Goal: Information Seeking & Learning: Learn about a topic

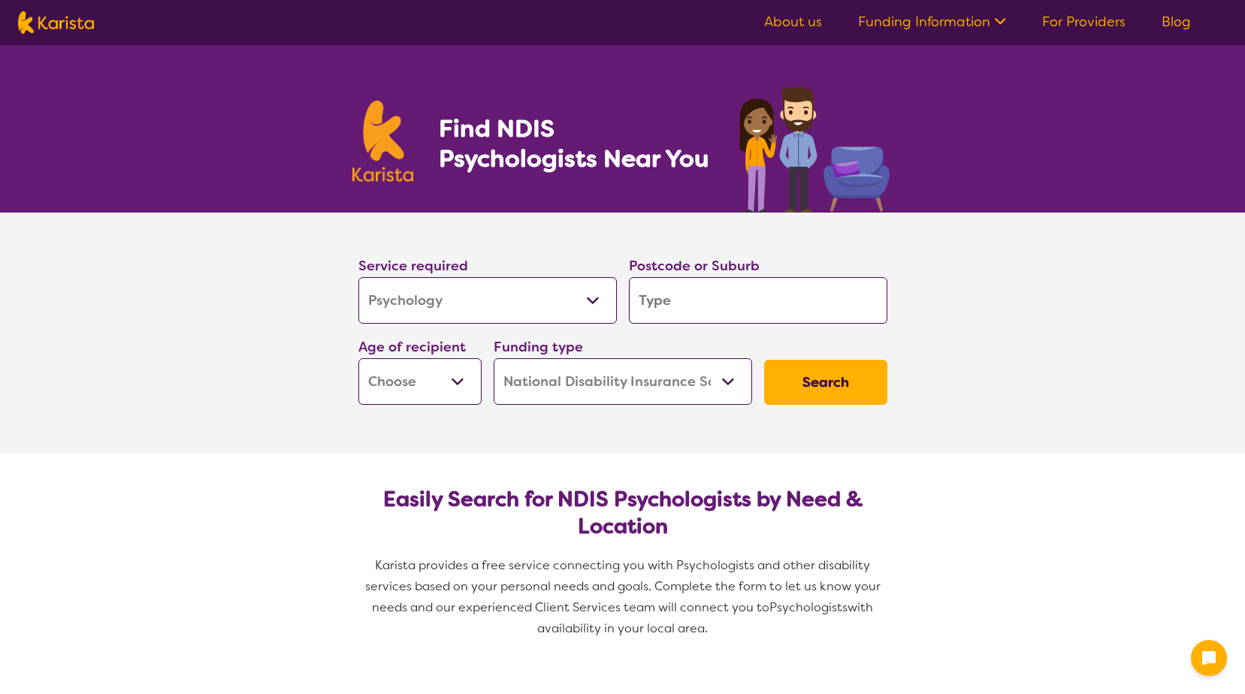
select select "Psychology"
select select "NDIS"
select select "Psychology"
select select "NDIS"
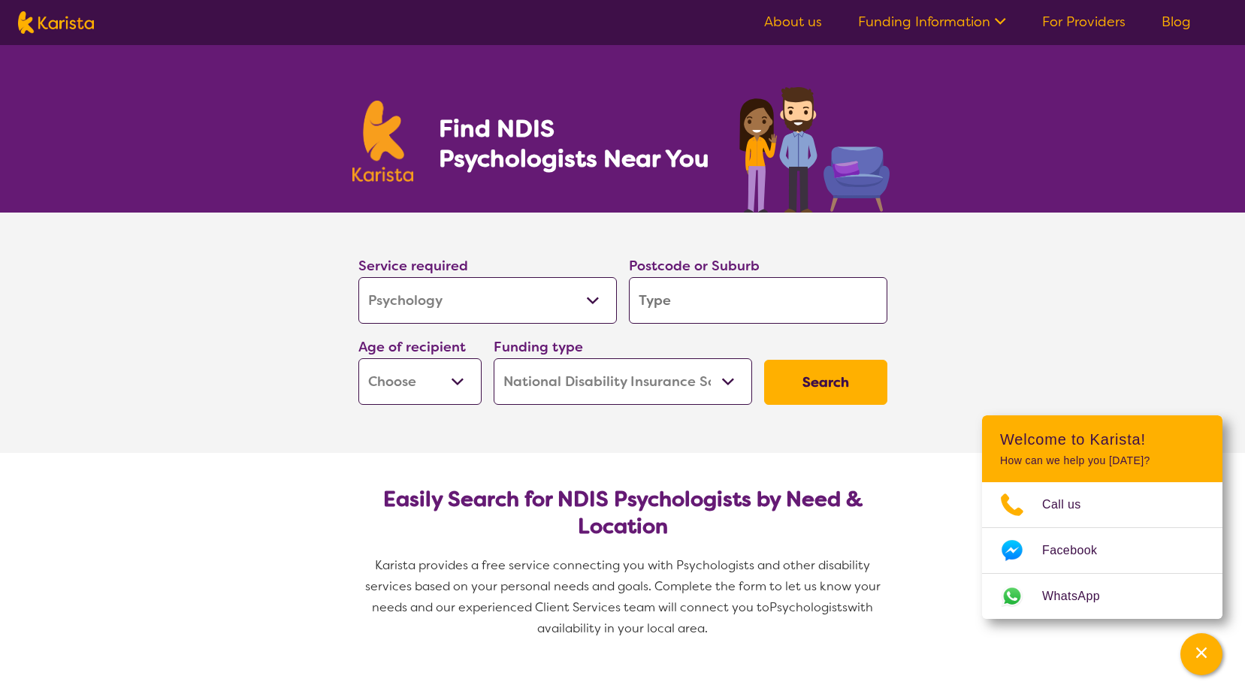
click at [685, 308] on input "search" at bounding box center [758, 300] width 259 height 47
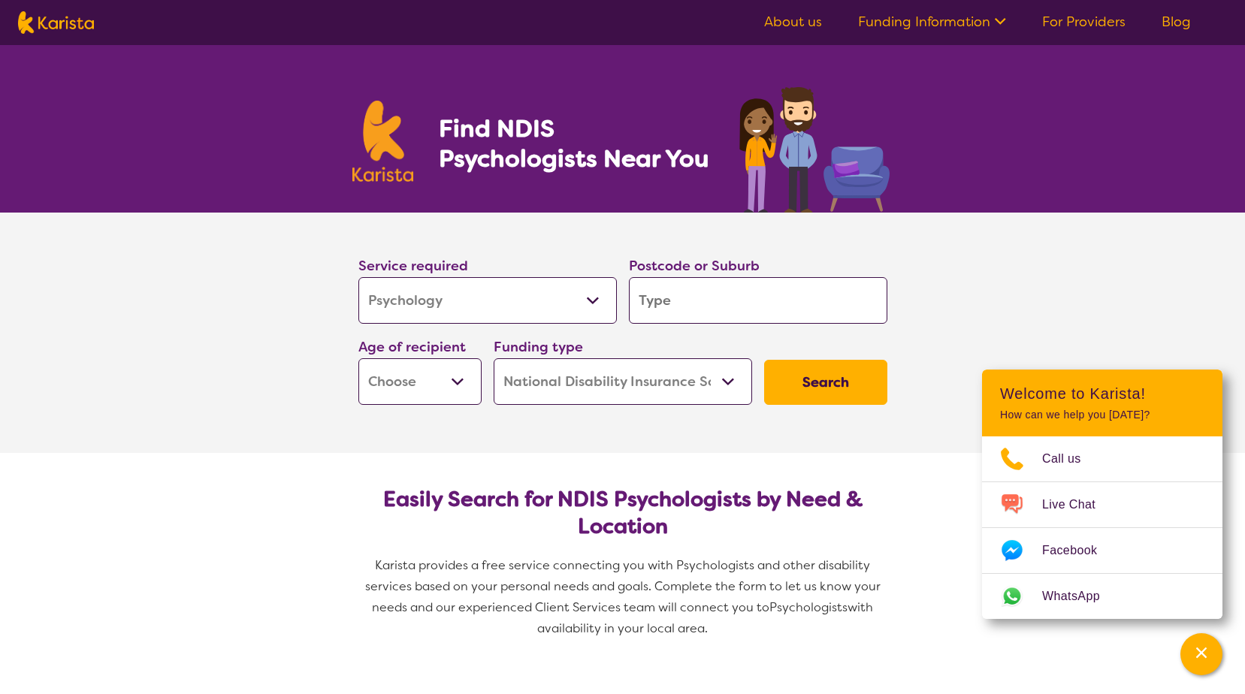
drag, startPoint x: 707, startPoint y: 316, endPoint x: 716, endPoint y: 306, distance: 12.8
click at [708, 314] on input "search" at bounding box center [758, 300] width 259 height 47
type input "L"
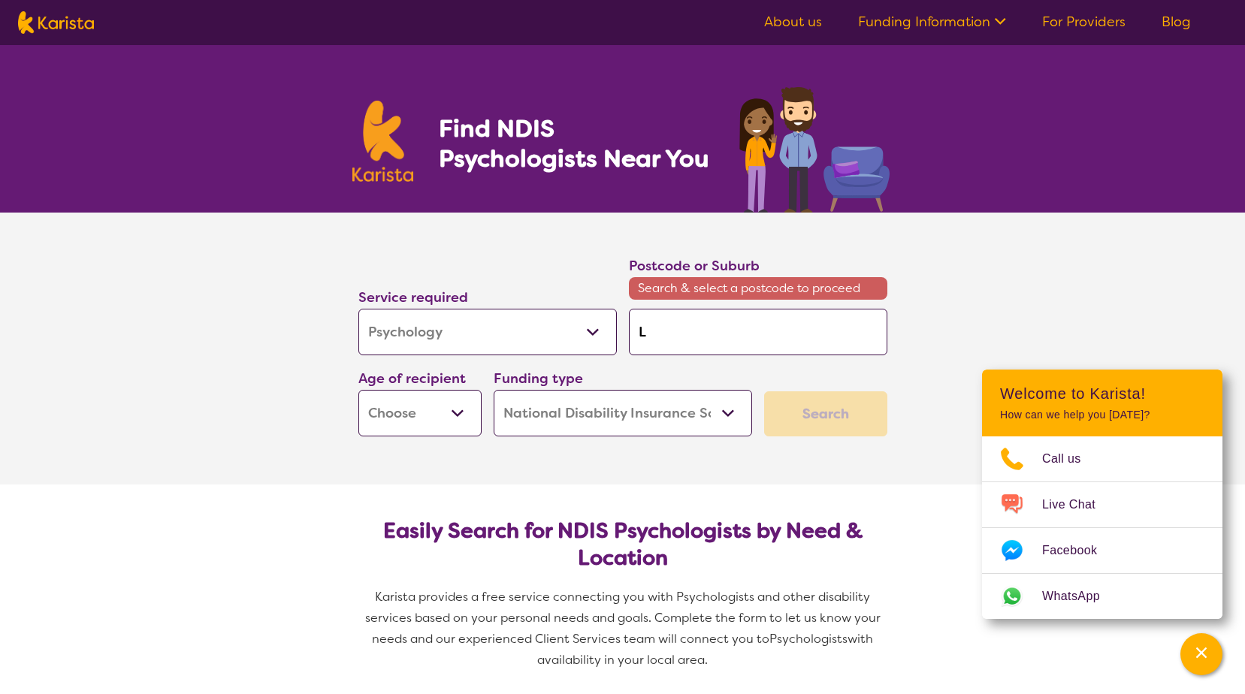
type input "Lo"
type input "Lof"
type input "Lofa"
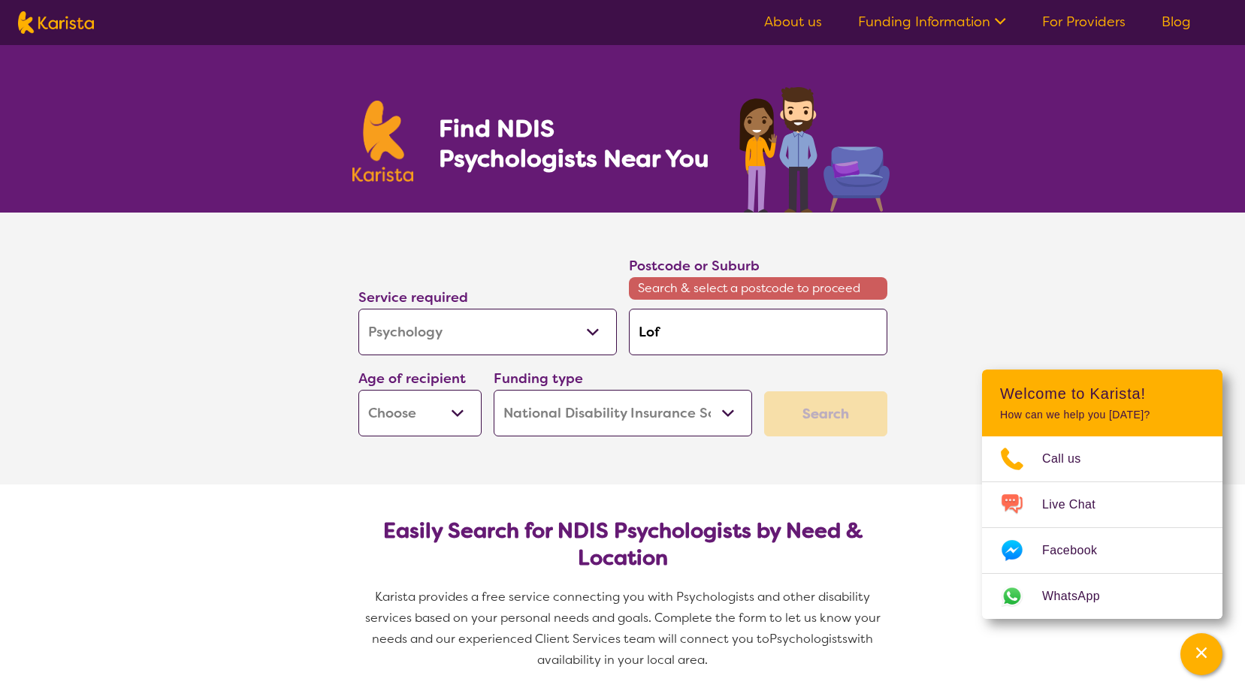
type input "Lofa"
type input "Lofab"
type input "Lofa"
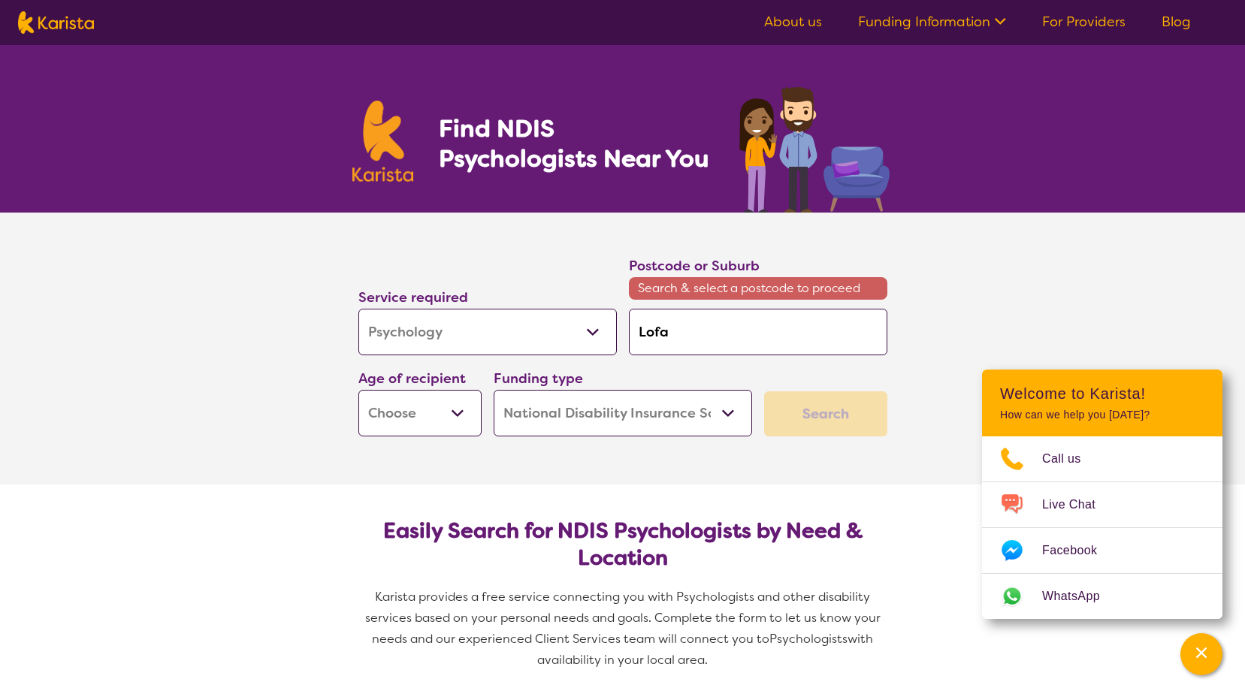
type input "Lof"
type input "Lo"
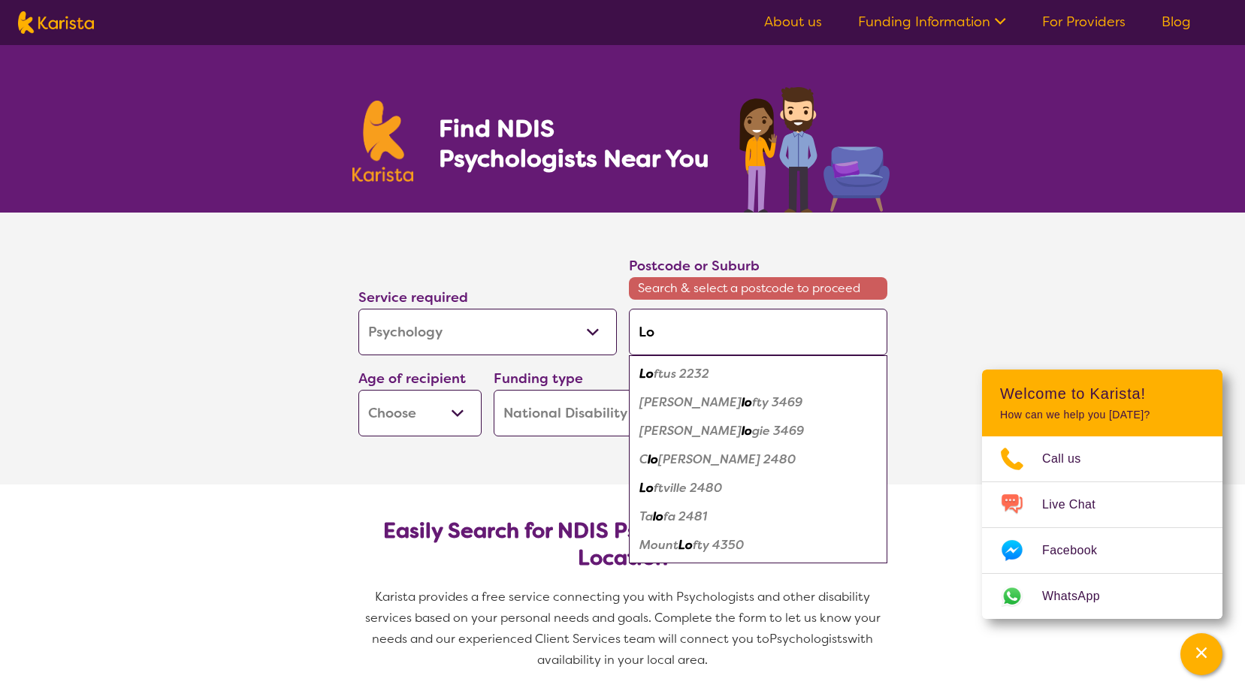
type input "Log"
type input "Loga"
type input "[PERSON_NAME]"
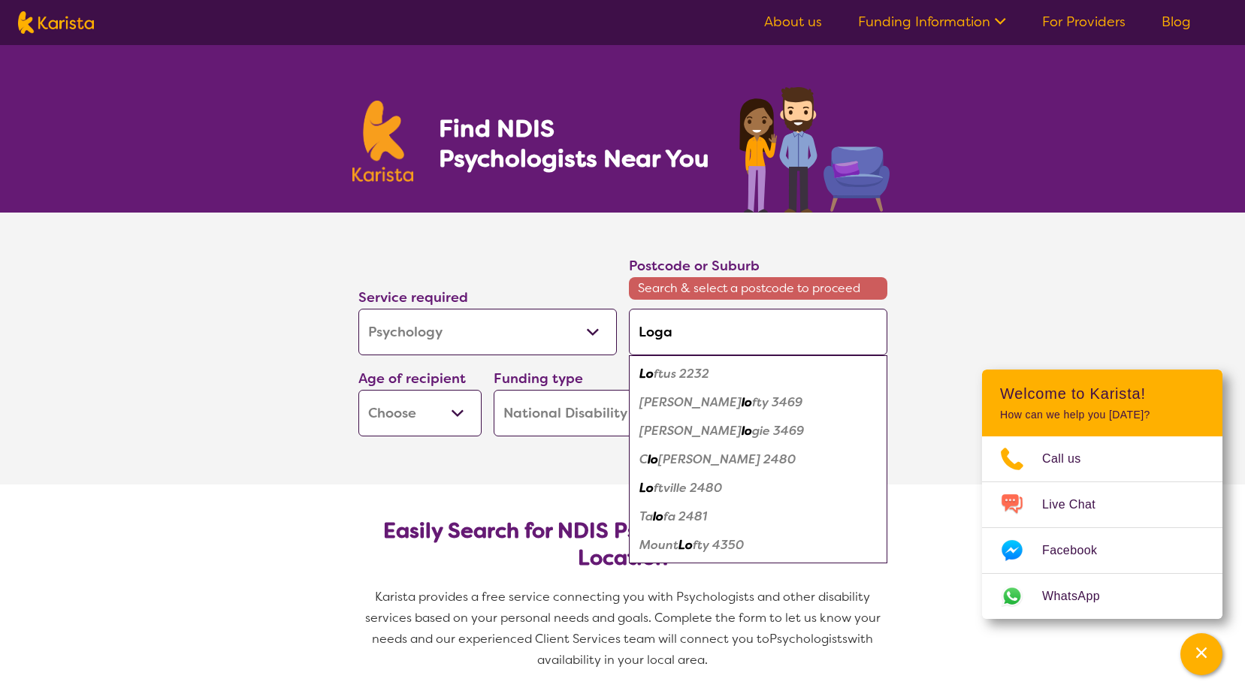
type input "[PERSON_NAME]"
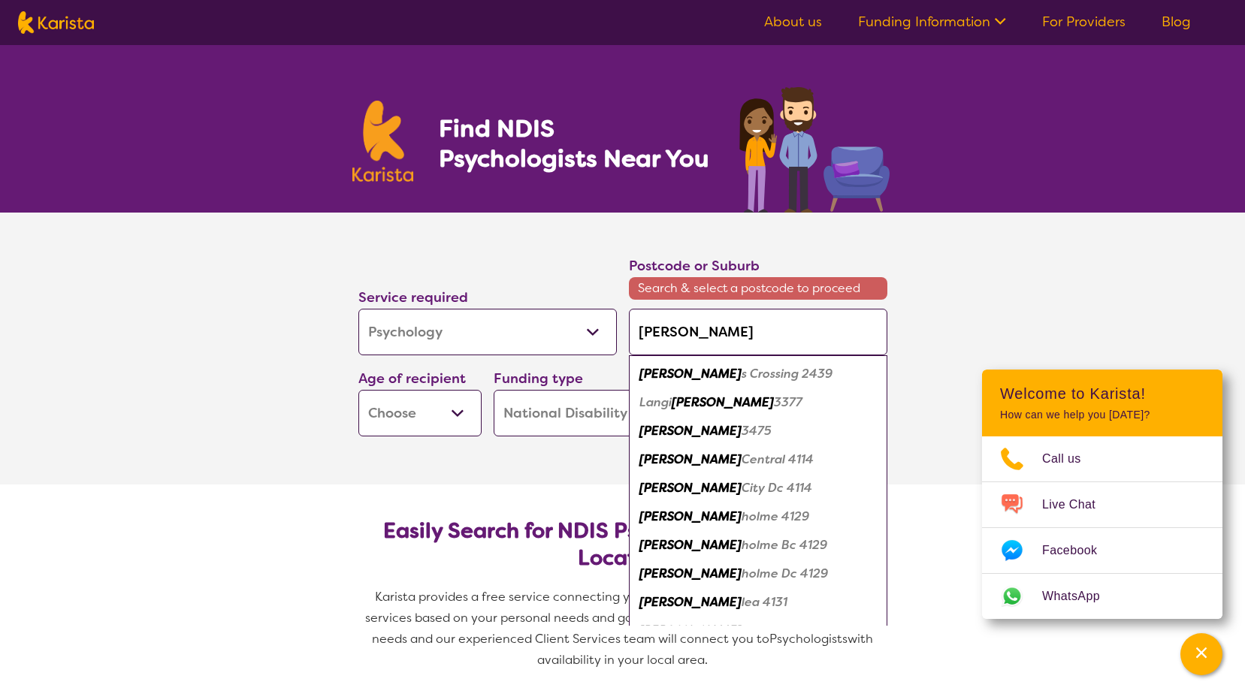
click at [742, 458] on em "Central 4114" at bounding box center [778, 460] width 72 height 16
type input "4114"
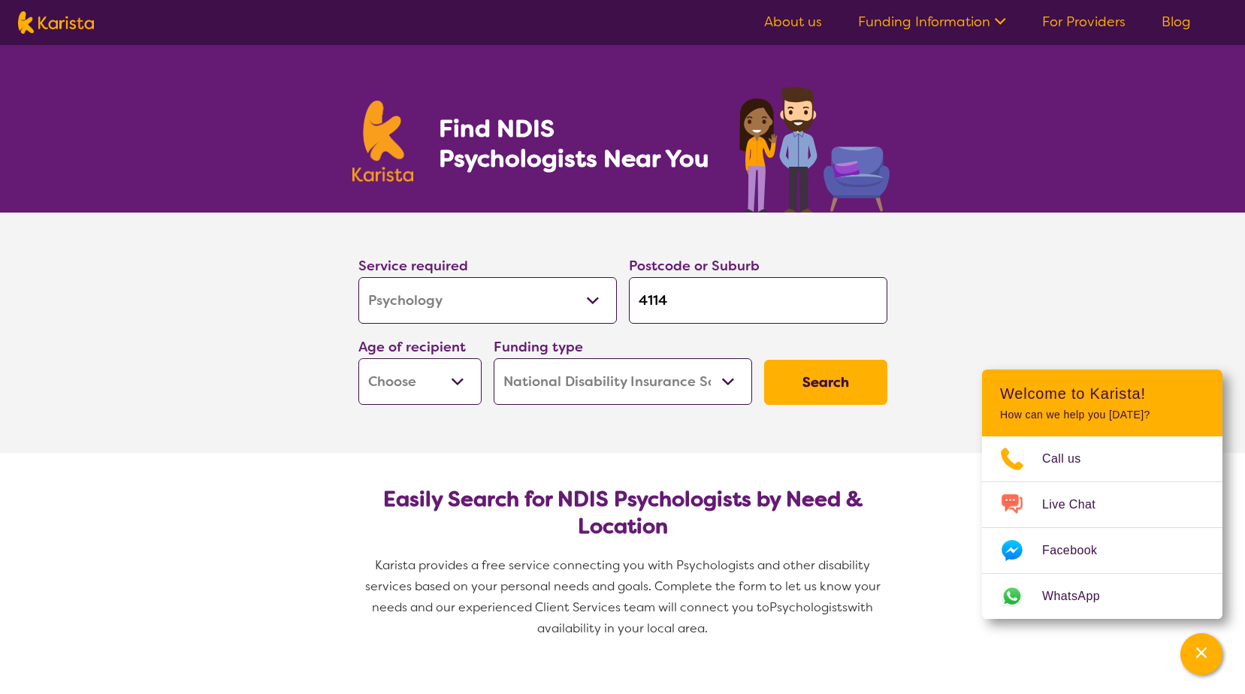
click at [867, 389] on button "Search" at bounding box center [825, 382] width 123 height 45
click at [442, 387] on select "Early Childhood - 0 to 9 Child - 10 to 11 Adolescent - 12 to 17 Adult - 18 to 6…" at bounding box center [420, 382] width 123 height 47
select select "AD"
click at [359, 359] on select "Early Childhood - 0 to 9 Child - 10 to 11 Adolescent - 12 to 17 Adult - 18 to 6…" at bounding box center [420, 382] width 123 height 47
select select "AD"
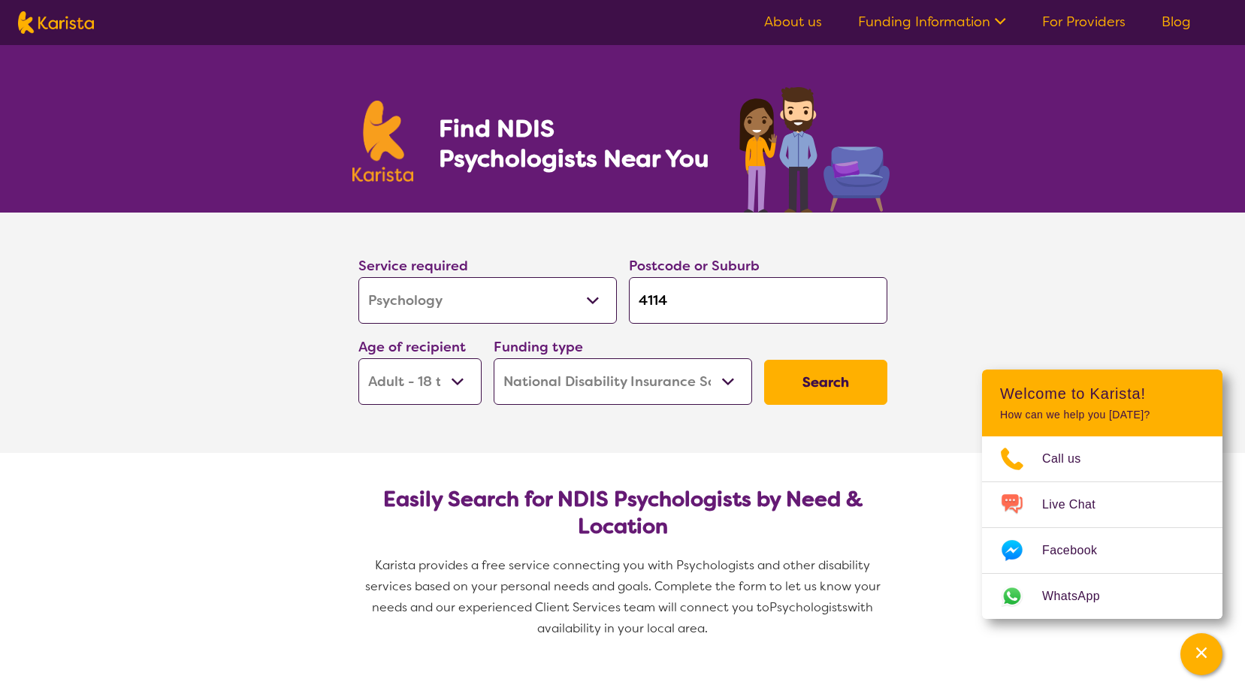
click at [840, 376] on button "Search" at bounding box center [825, 382] width 123 height 45
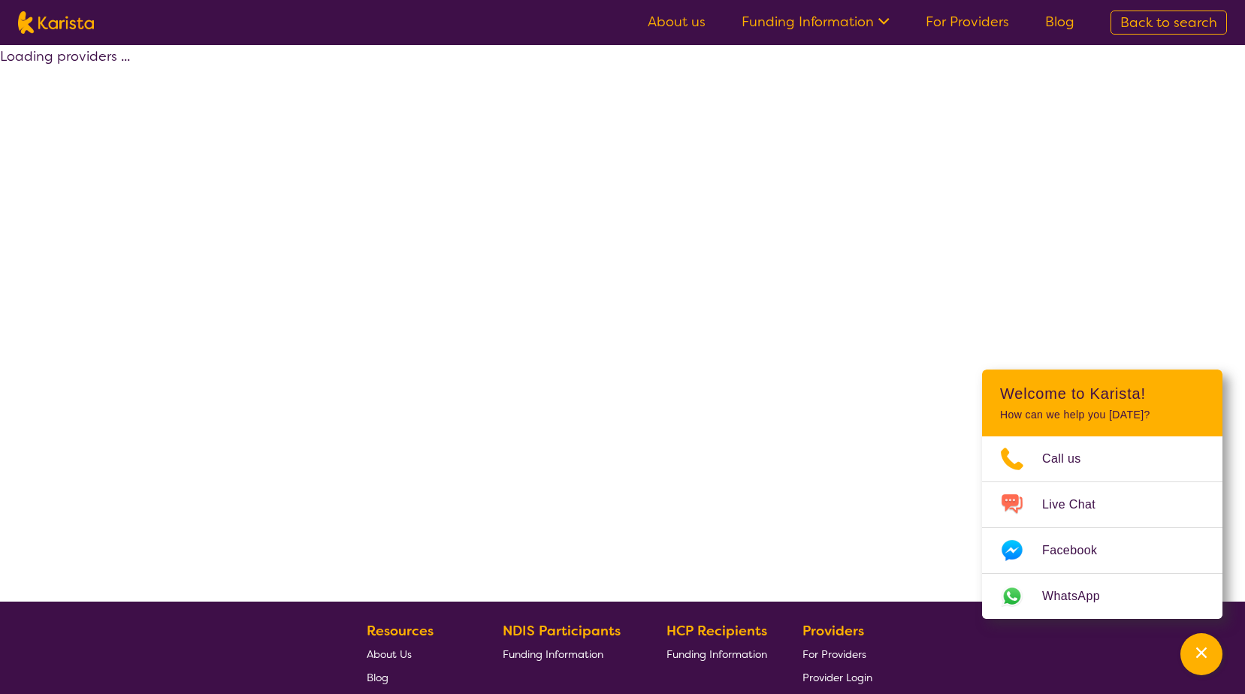
select select "by_score"
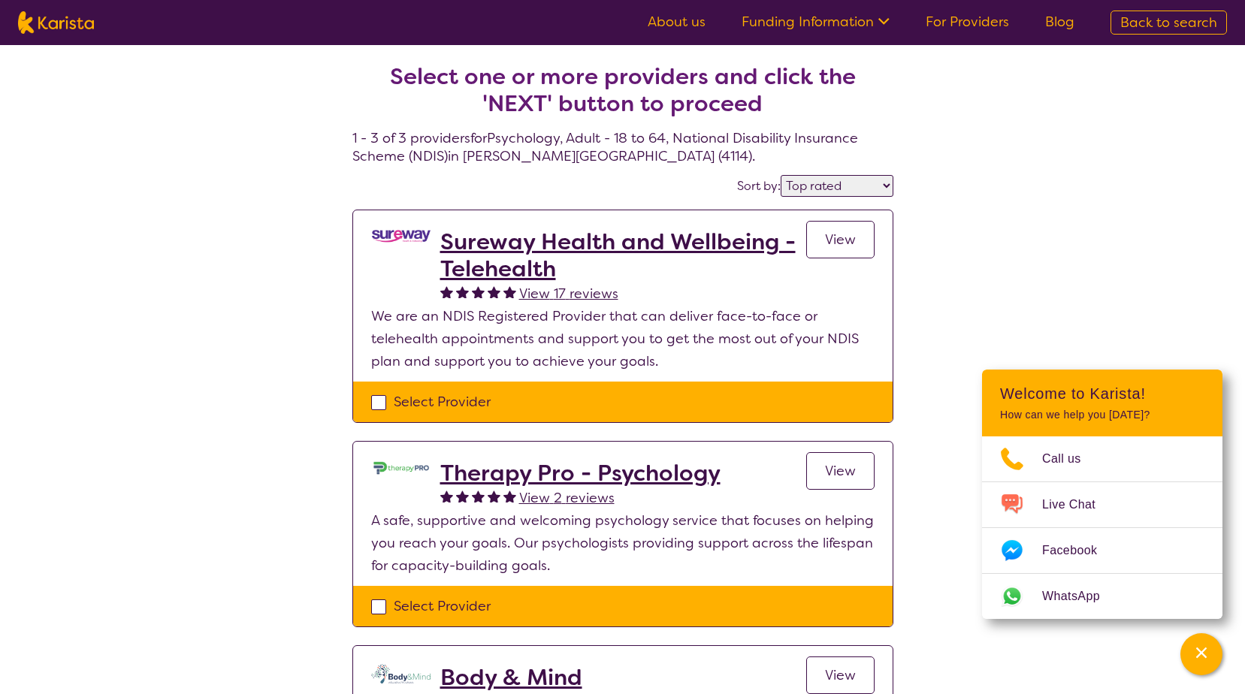
select select "Psychology"
select select "AD"
select select "NDIS"
select select "Psychology"
select select "AD"
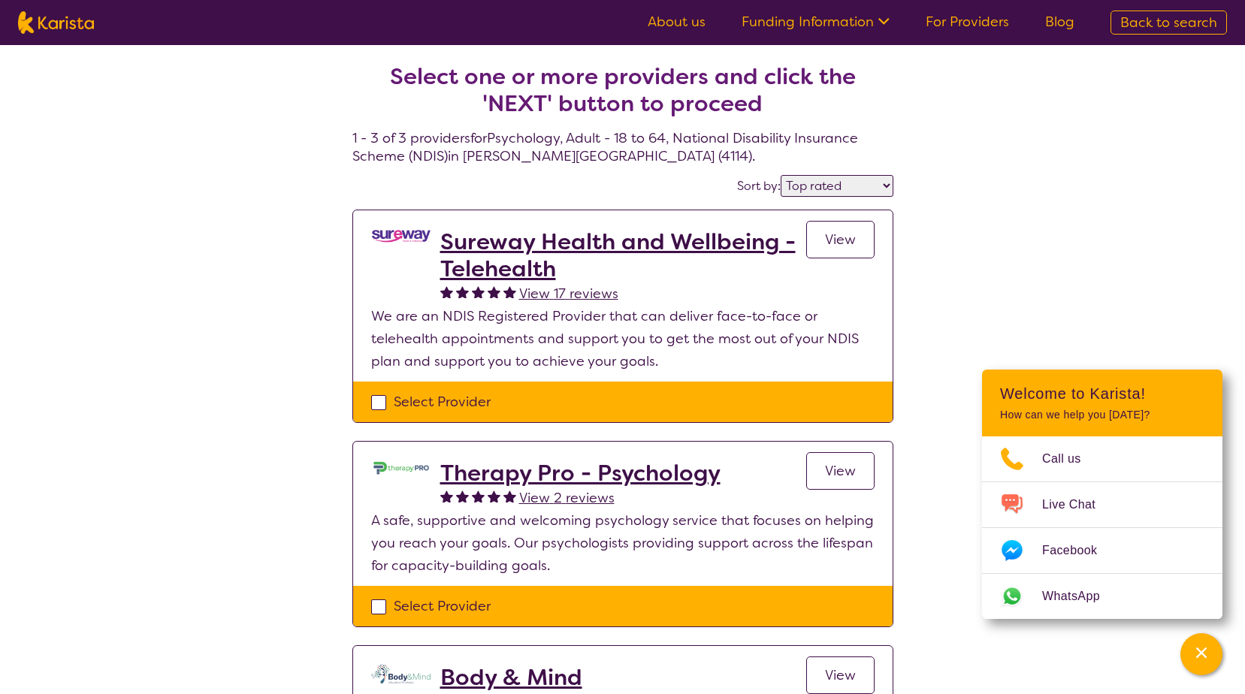
select select "NDIS"
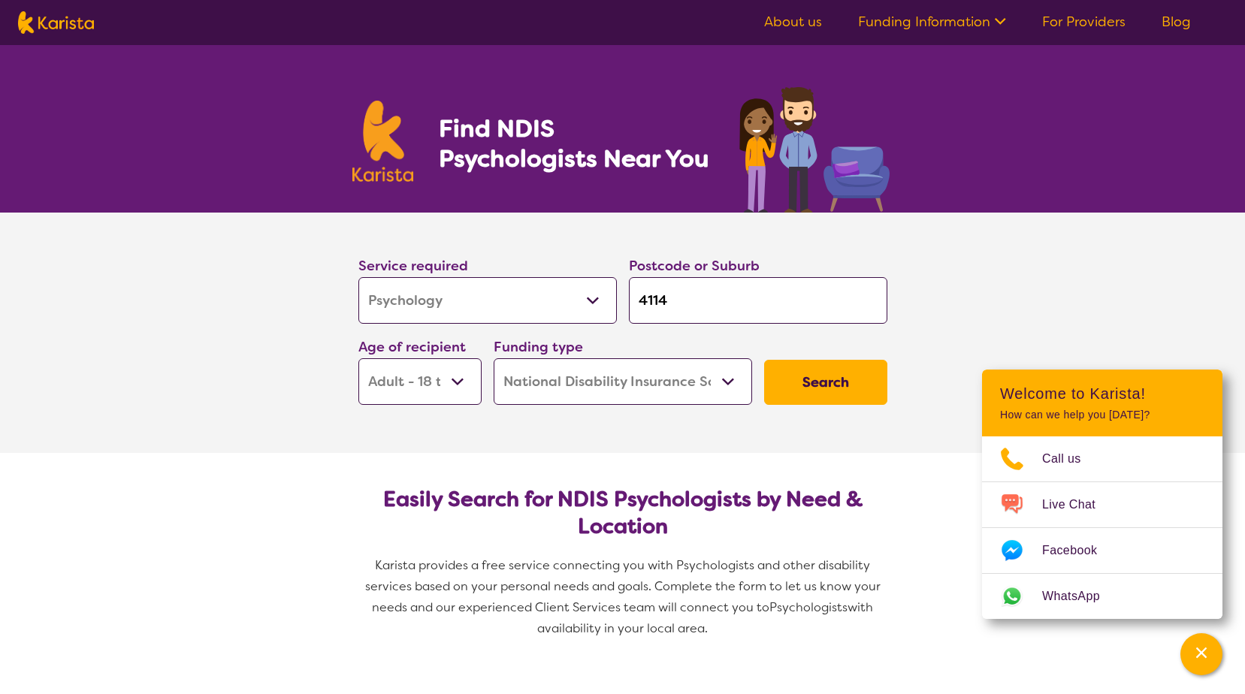
click at [674, 308] on input "4114" at bounding box center [758, 300] width 259 height 47
drag, startPoint x: 676, startPoint y: 304, endPoint x: 627, endPoint y: 302, distance: 48.9
click at [627, 302] on div "Postcode or Suburb 4114" at bounding box center [758, 289] width 271 height 81
type input "P"
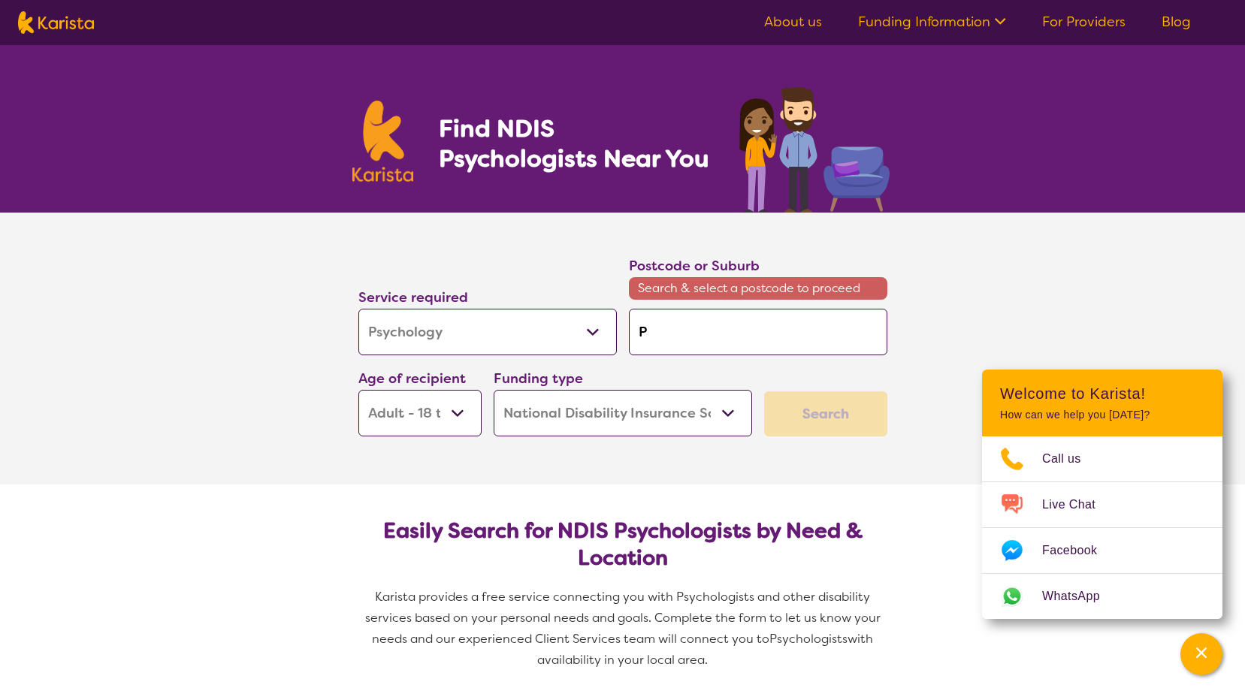
type input "Pi"
type input "Pim"
type input "Pimp"
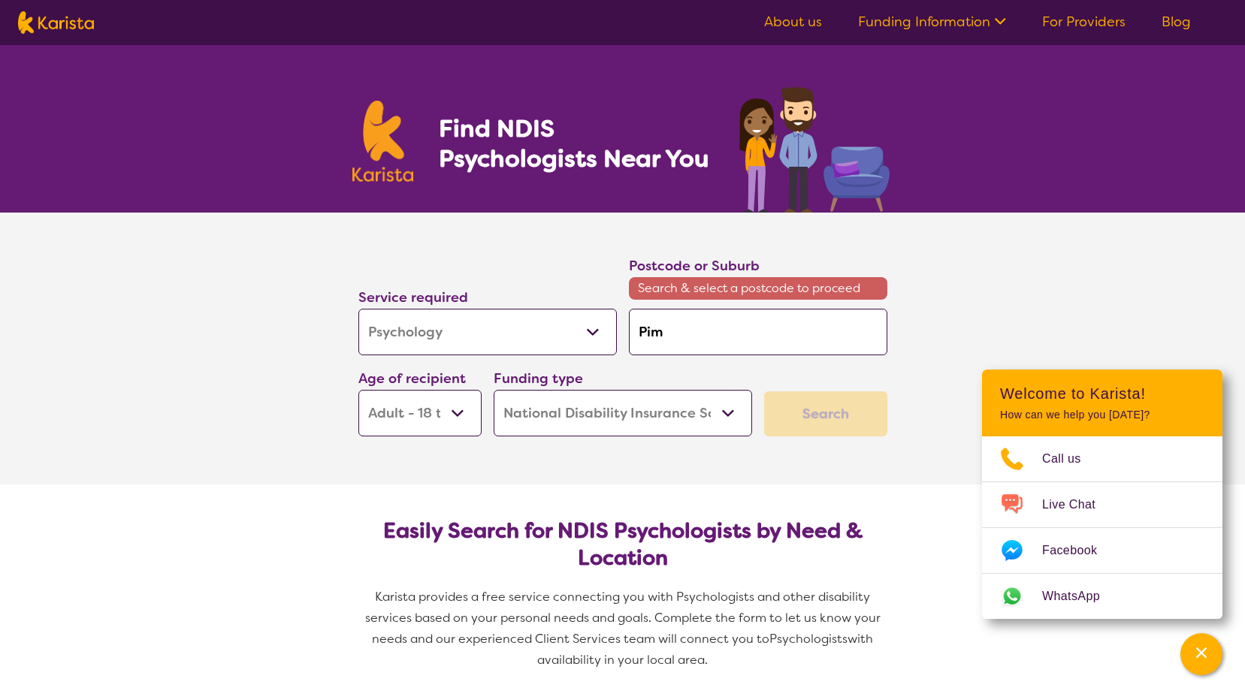
type input "Pimp"
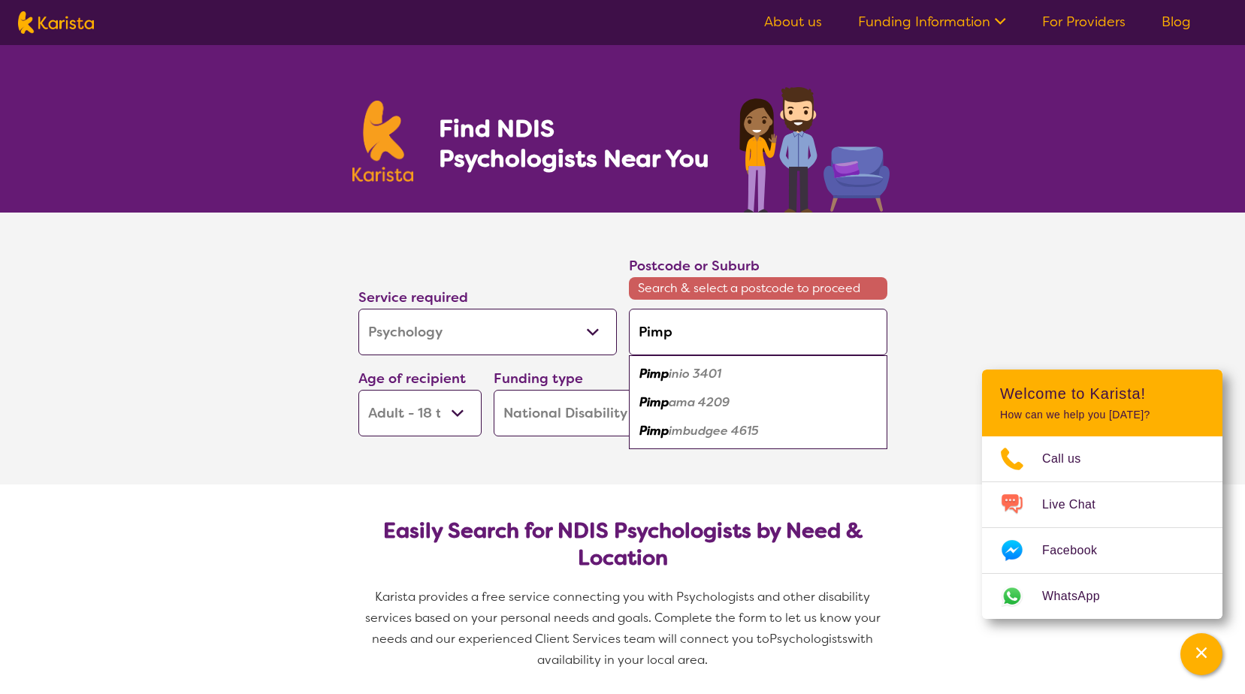
type input "Pimpa"
type input "Pimpam"
type input "Pimpama"
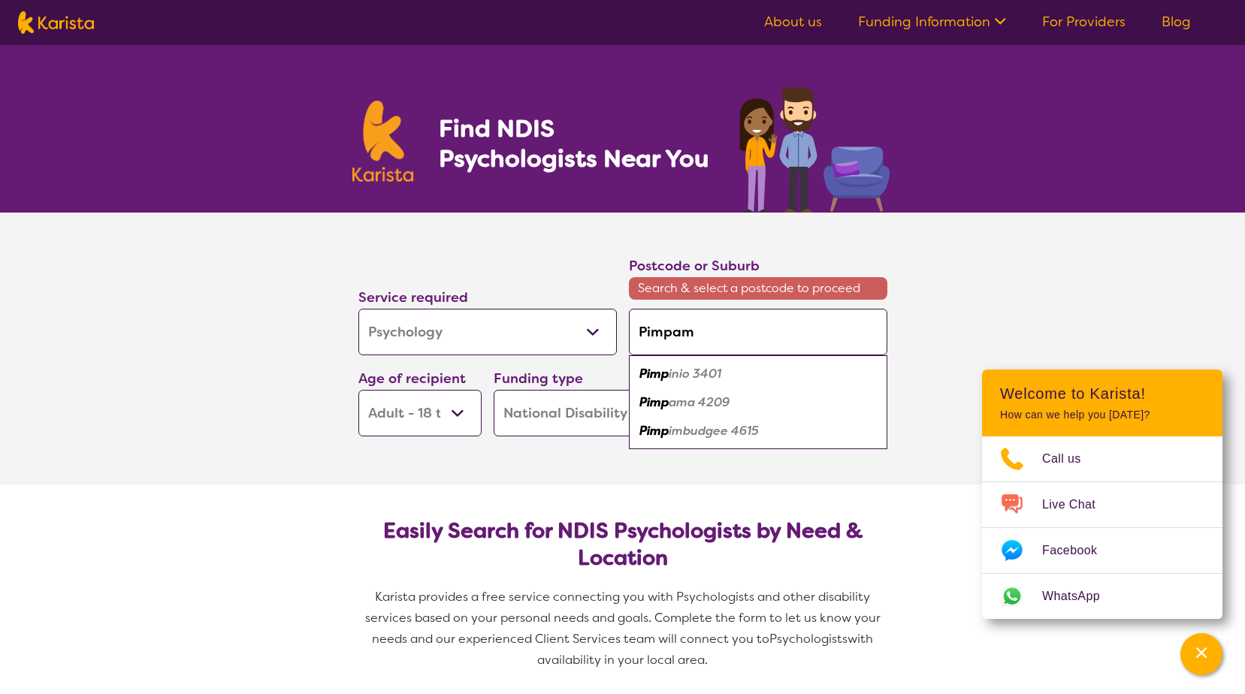
type input "Pimpama"
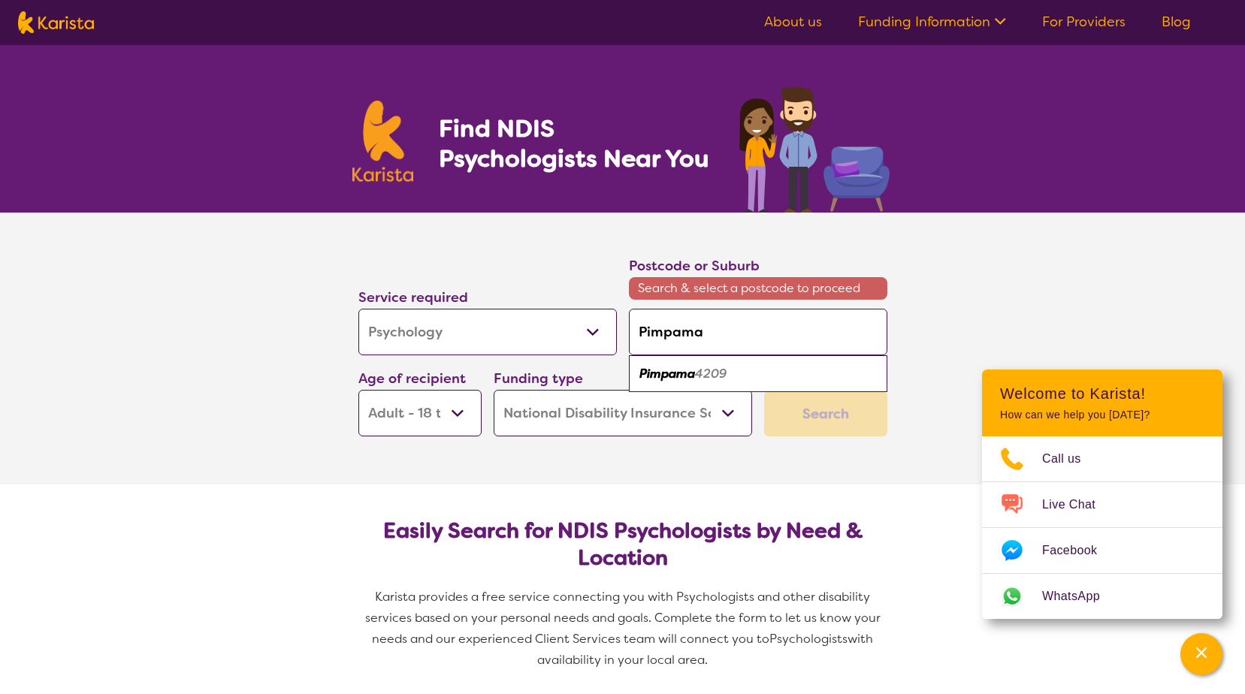
click at [698, 380] on em "4209" at bounding box center [711, 374] width 32 height 16
type input "4209"
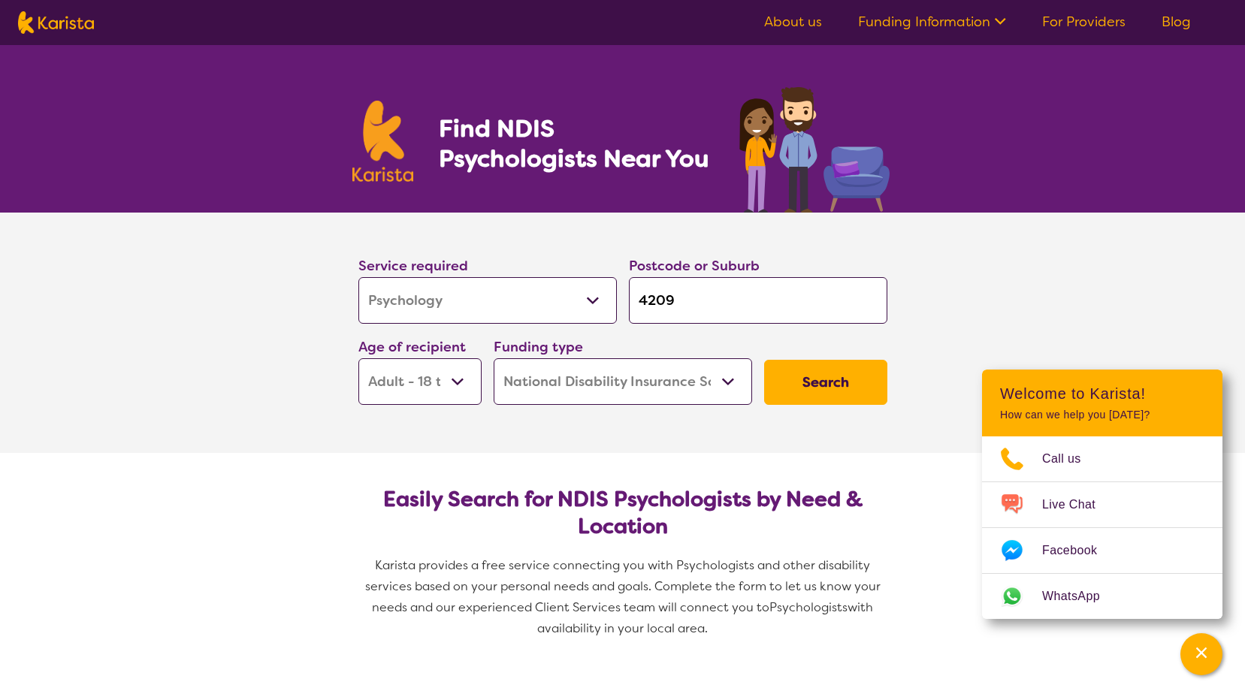
click at [817, 386] on button "Search" at bounding box center [825, 382] width 123 height 45
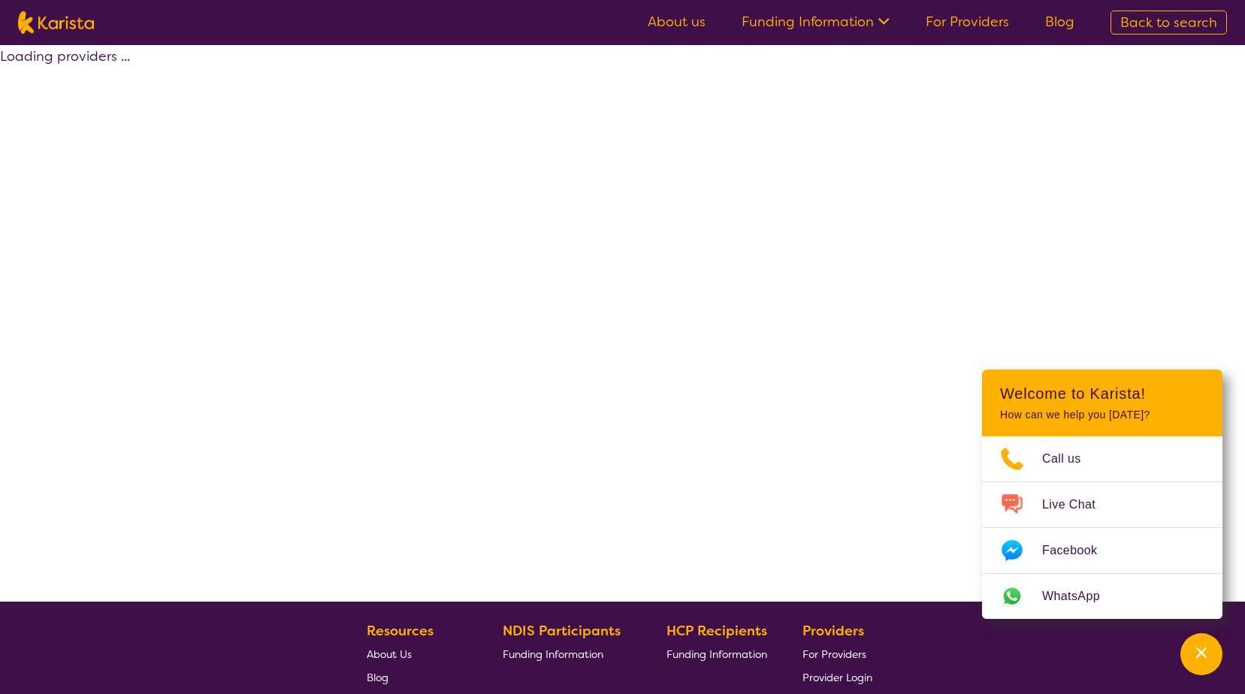
select select "by_score"
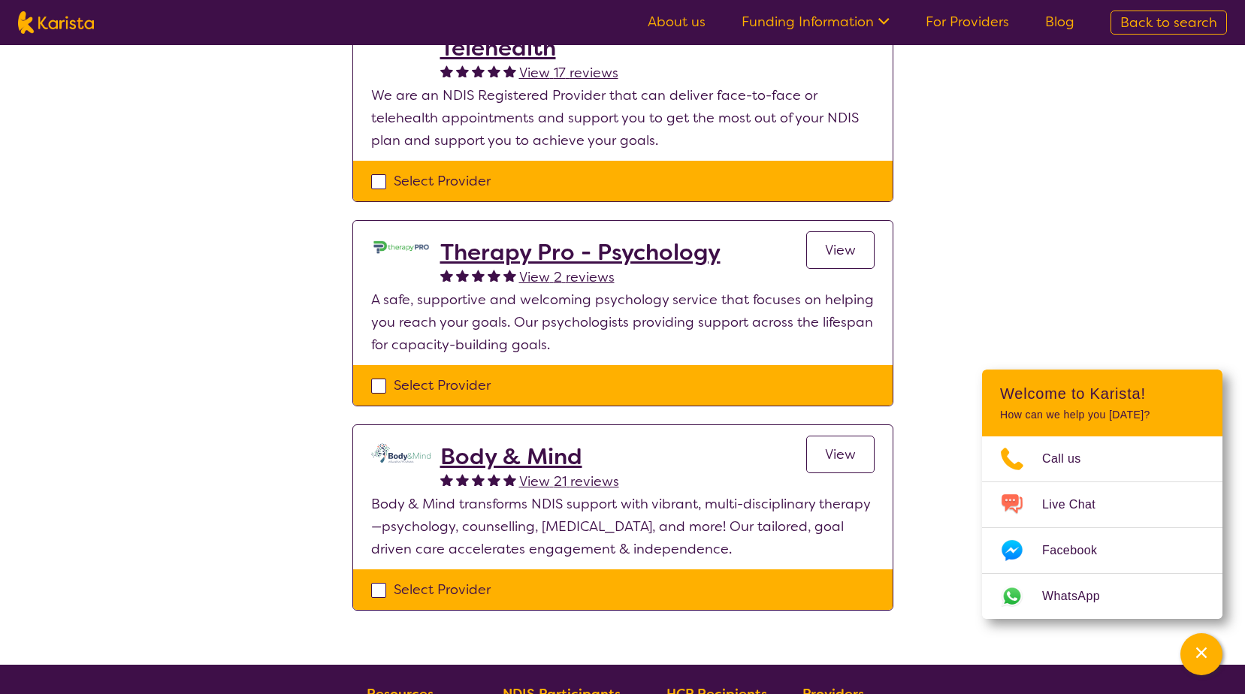
scroll to position [301, 0]
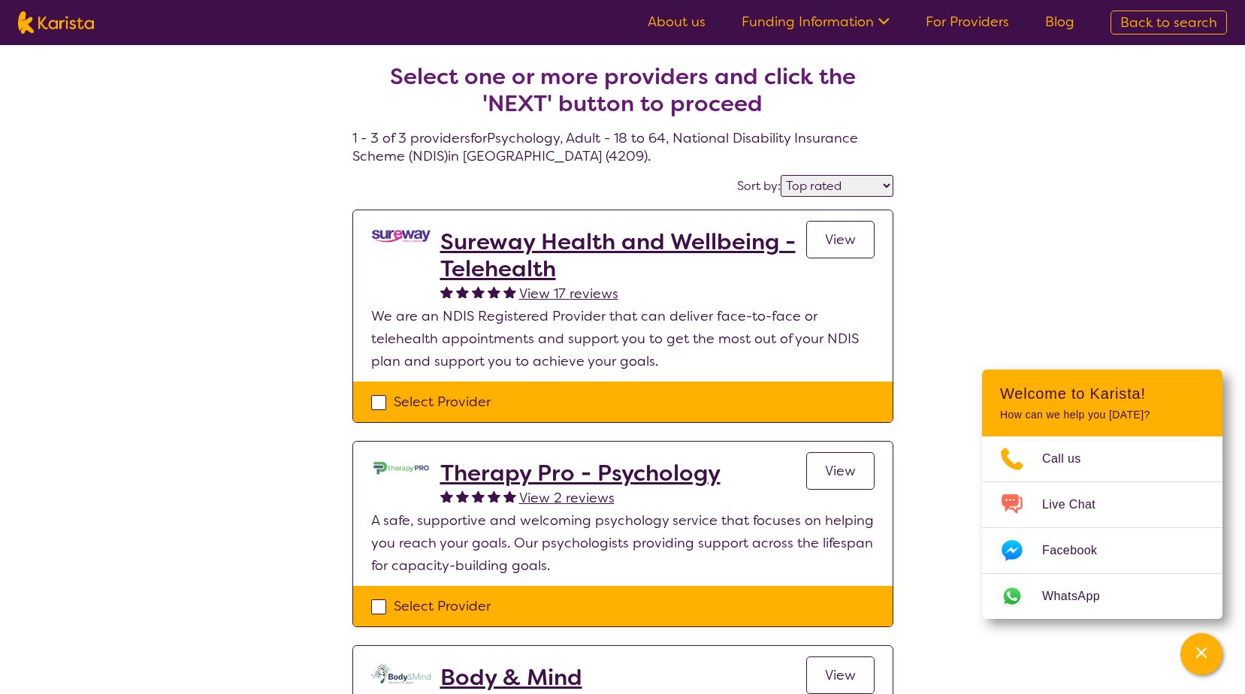
select select "Psychology"
select select "AD"
select select "NDIS"
select select "Psychology"
select select "AD"
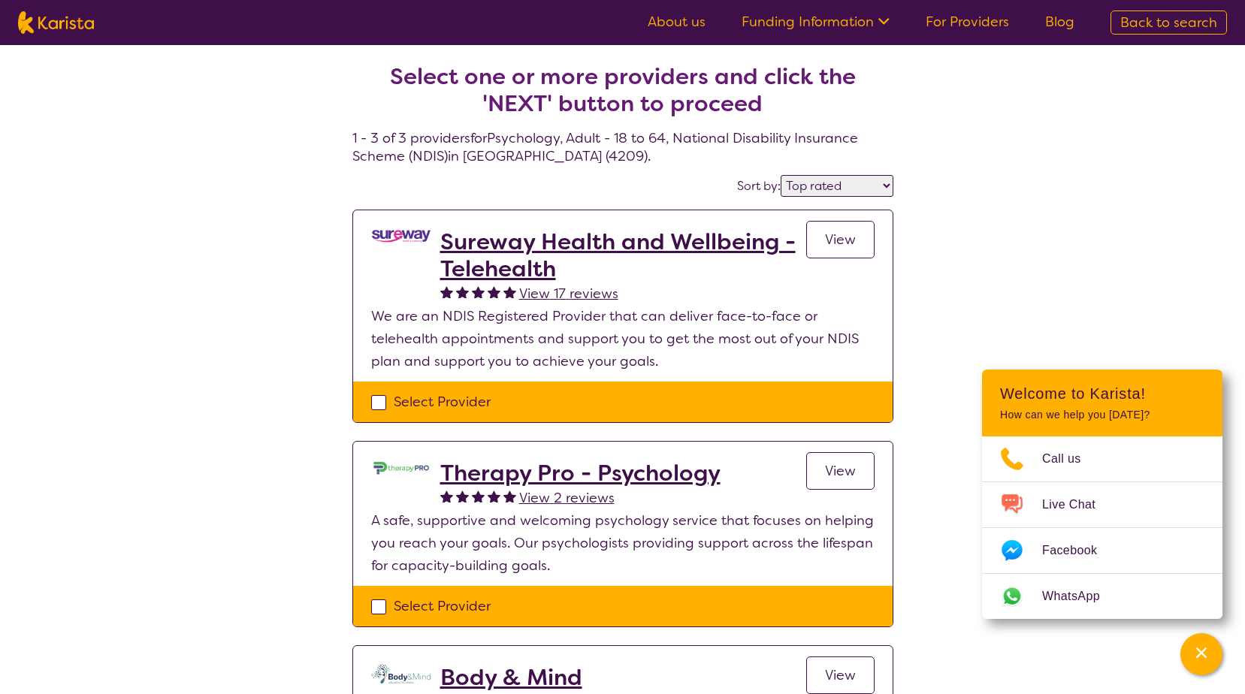
select select "NDIS"
